Goal: Transaction & Acquisition: Register for event/course

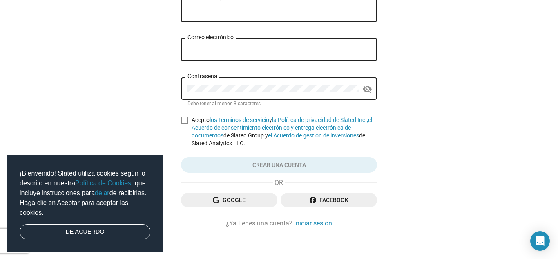
scroll to position [89, 0]
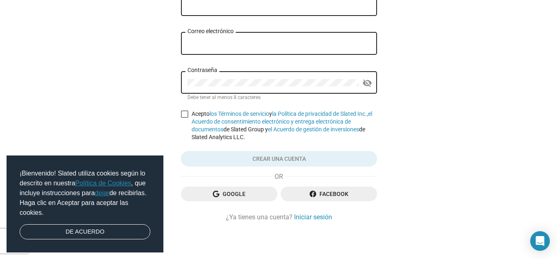
click at [184, 114] on span at bounding box center [184, 113] width 7 height 7
click at [184, 118] on input "Acepto los Términos de servicio y la Política de privacidad de Slated Inc., el …" at bounding box center [184, 118] width 0 height 0
checkbox input "true"
click at [243, 196] on span "Google" at bounding box center [229, 193] width 83 height 15
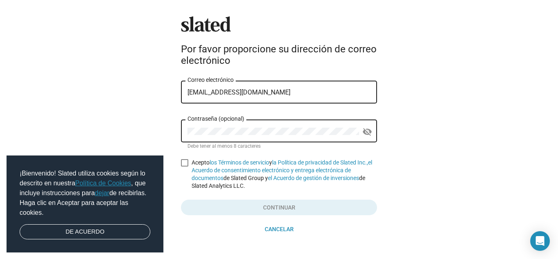
click at [262, 136] on div "Contraseña (opcional)" at bounding box center [274, 130] width 172 height 24
click at [183, 165] on span at bounding box center [184, 162] width 7 height 7
click at [184, 166] on input "Acepto los Términos de servicio y la Política de privacidad de Slated Inc., el …" at bounding box center [184, 166] width 0 height 0
checkbox input "true"
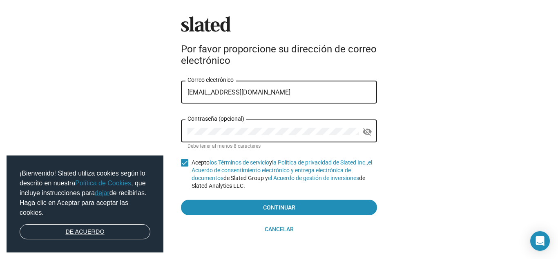
click at [117, 231] on link "DE ACUERDO" at bounding box center [85, 232] width 131 height 16
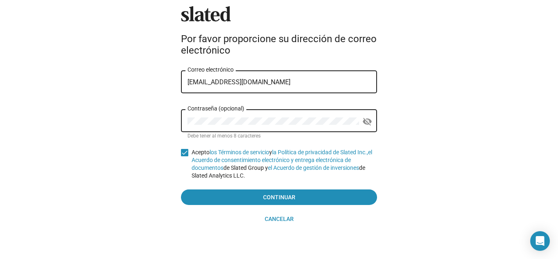
scroll to position [16, 0]
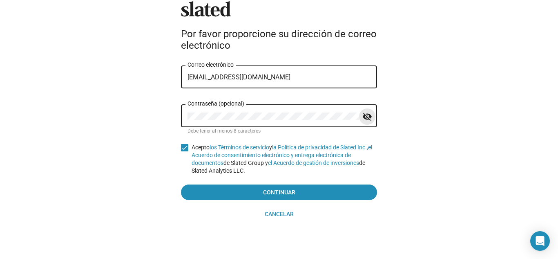
click at [363, 116] on mat-icon "visibility_off" at bounding box center [368, 116] width 10 height 13
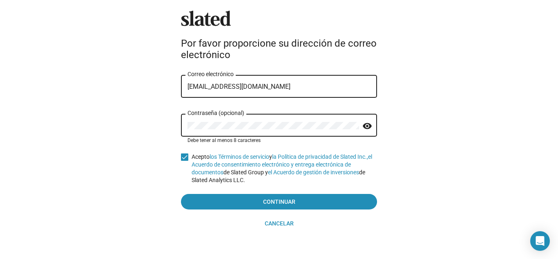
scroll to position [0, 0]
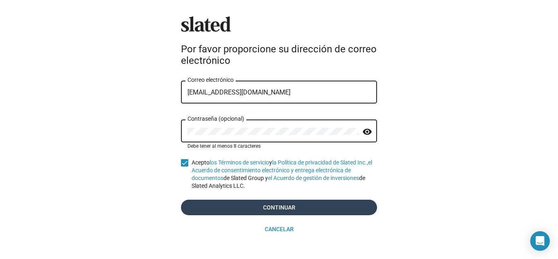
click at [330, 207] on span "Continuar" at bounding box center [279, 207] width 183 height 15
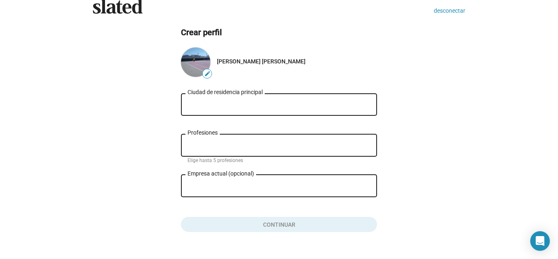
scroll to position [35, 0]
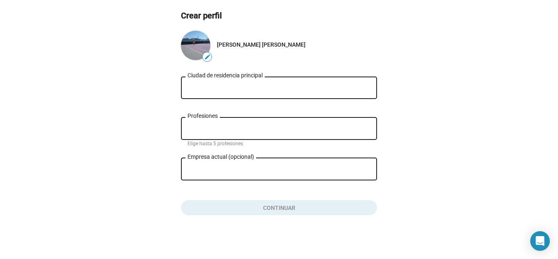
click at [268, 83] on div "Ciudad de residencia principal" at bounding box center [279, 87] width 183 height 24
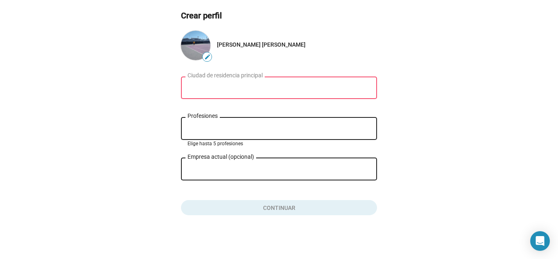
click at [217, 129] on input "Profesiones" at bounding box center [280, 128] width 183 height 7
type input "estudiante"
click at [228, 173] on input "Empresa actual (opcional)" at bounding box center [274, 169] width 172 height 7
click at [258, 88] on input "Ciudad de residencia principal" at bounding box center [279, 87] width 183 height 7
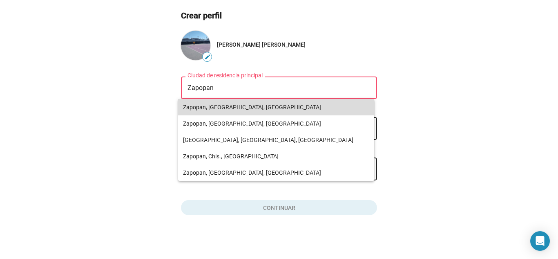
click at [240, 105] on font "Zapopan, Jalisco, México" at bounding box center [252, 107] width 138 height 7
type input "Zapopan, Jalisco, Mexico"
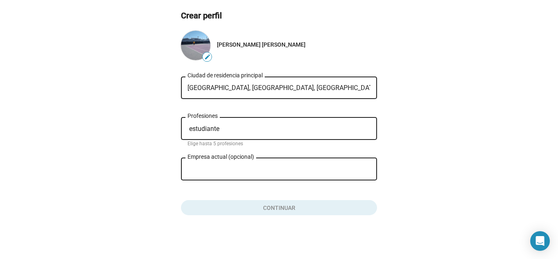
click at [348, 192] on div "Zapopan, Jalisco, Mexico Ciudad de residencia principal estudiante Profesiones …" at bounding box center [279, 144] width 196 height 142
click at [282, 208] on button "Haga clic aquí para validar el formulario" at bounding box center [279, 206] width 196 height 18
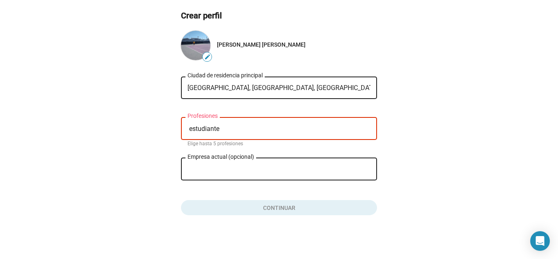
click at [258, 166] on input "Empresa actual (opcional)" at bounding box center [274, 169] width 172 height 7
click at [232, 130] on input "estudiante" at bounding box center [280, 128] width 183 height 7
click at [288, 195] on div "Zapopan, Jalisco, Mexico Ciudad de residencia principal estudiante Profesiones …" at bounding box center [279, 144] width 196 height 142
drag, startPoint x: 231, startPoint y: 131, endPoint x: 174, endPoint y: 131, distance: 57.2
click at [174, 131] on ng-component "Crear perfil edit Diego Antonio Pérez Ramos Hernández Zapopan, Jalisco, Mexico …" at bounding box center [279, 112] width 373 height 205
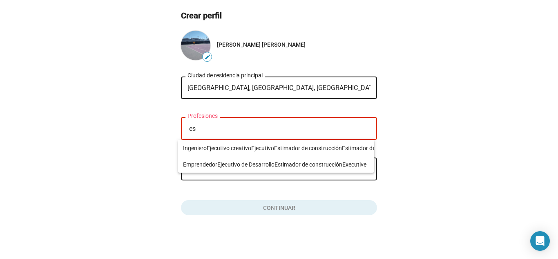
type input "e"
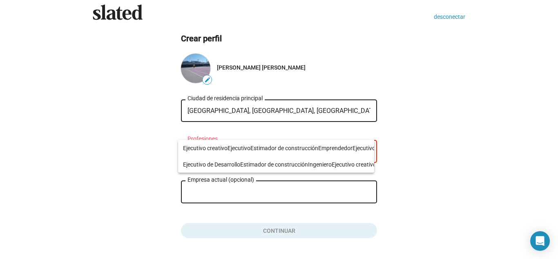
scroll to position [0, 0]
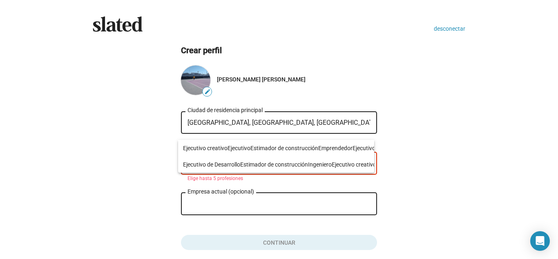
type input "adm"
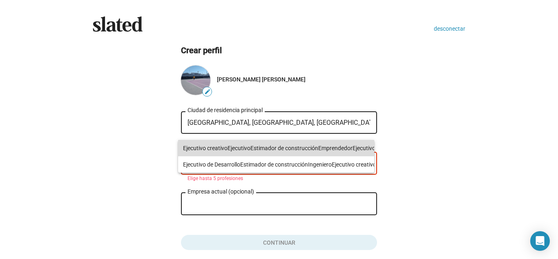
click at [274, 150] on font "Estimador de construcción" at bounding box center [285, 148] width 68 height 7
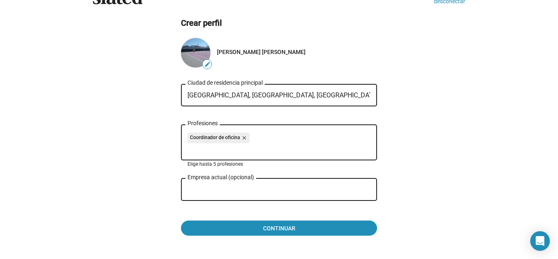
scroll to position [41, 0]
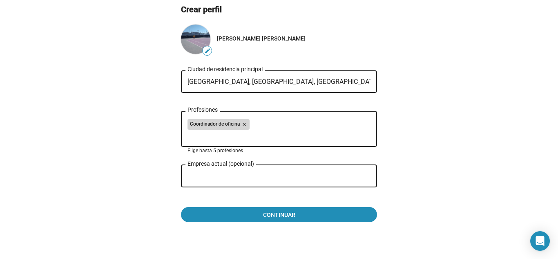
click at [240, 125] on mat-icon "close" at bounding box center [243, 124] width 7 height 7
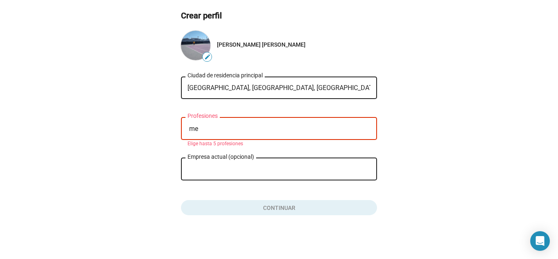
type input "m"
type input "e"
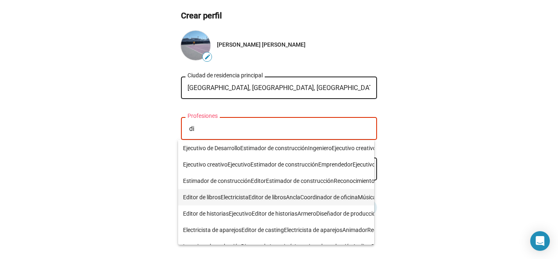
type input "di"
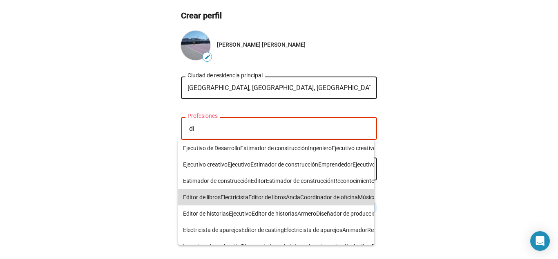
click at [262, 196] on font "Editor de libros" at bounding box center [268, 197] width 38 height 7
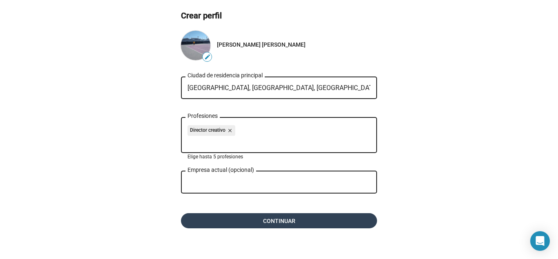
click at [246, 215] on span "Continuar" at bounding box center [279, 220] width 183 height 15
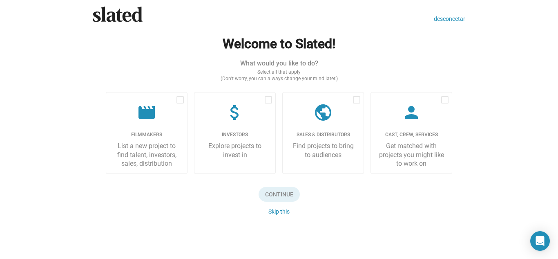
scroll to position [11, 0]
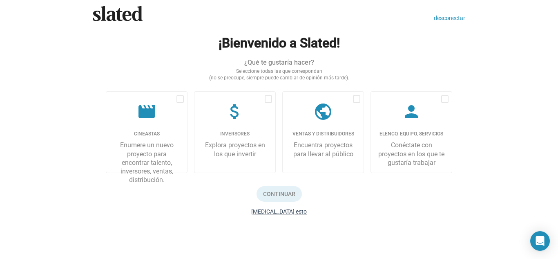
click at [275, 212] on font "Saltar esto" at bounding box center [279, 211] width 56 height 7
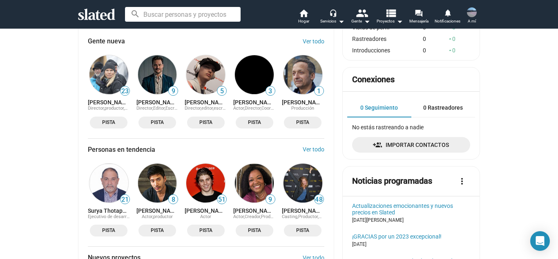
scroll to position [286, 0]
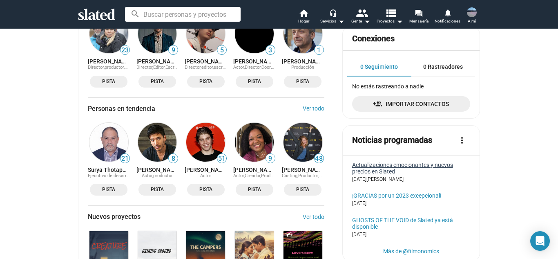
click at [368, 175] on font "Actualizaciones emocionantes y nuevos precios en Slated" at bounding box center [402, 167] width 101 height 13
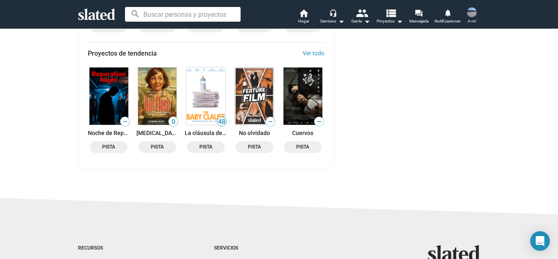
scroll to position [572, 0]
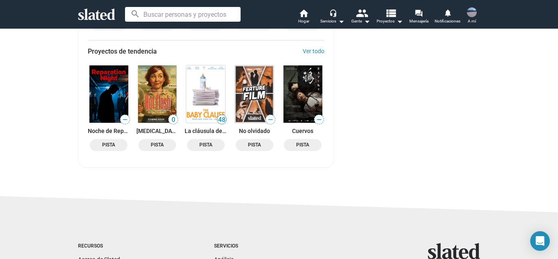
click at [208, 99] on img at bounding box center [205, 93] width 39 height 57
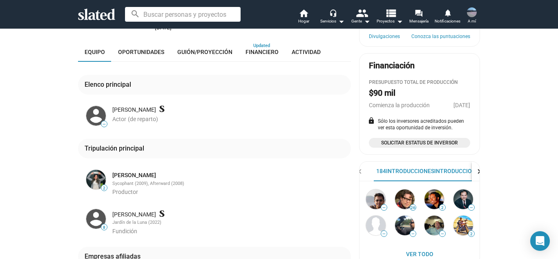
scroll to position [164, 0]
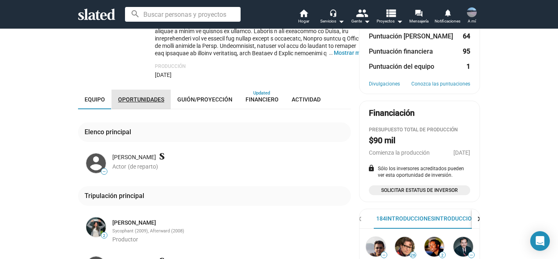
click at [147, 100] on font "Oportunidades" at bounding box center [141, 99] width 46 height 7
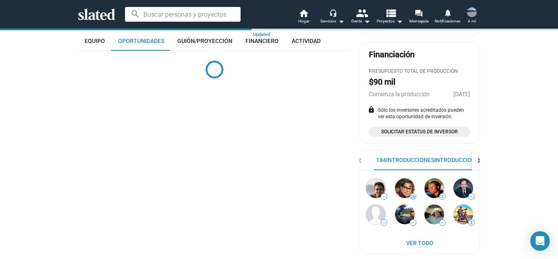
scroll to position [226, 0]
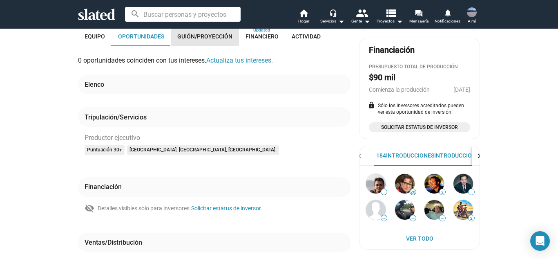
click at [208, 39] on font "[PERSON_NAME]/Proyección" at bounding box center [204, 36] width 55 height 7
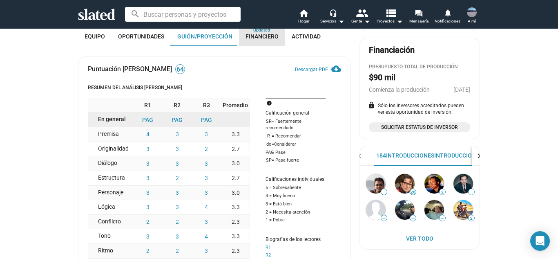
click at [254, 36] on font "Financiero" at bounding box center [262, 36] width 33 height 7
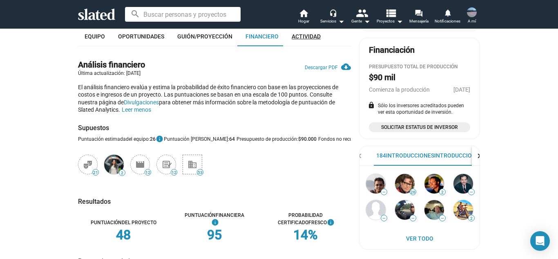
click at [316, 34] on link "Actividad" at bounding box center [306, 37] width 42 height 20
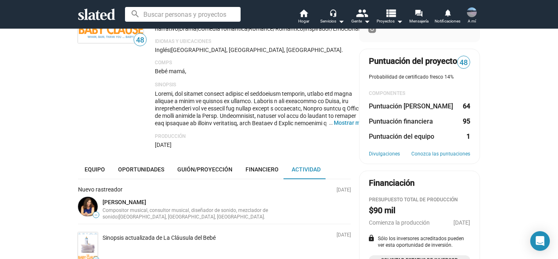
scroll to position [123, 0]
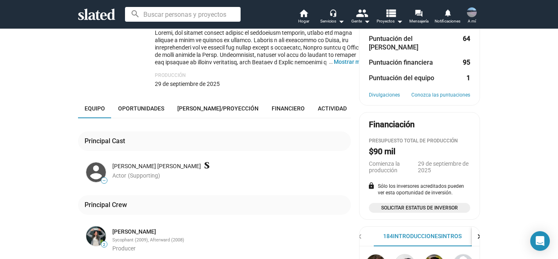
scroll to position [164, 0]
